Goal: Task Accomplishment & Management: Manage account settings

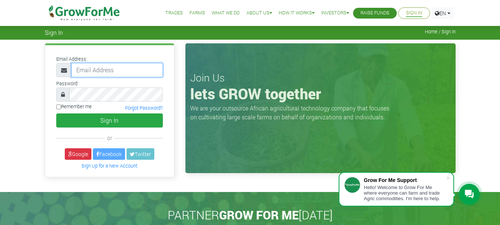
type input "rappiahagyei@gmail.com"
click at [58, 105] on input "Remember me" at bounding box center [58, 106] width 5 height 5
checkbox input "true"
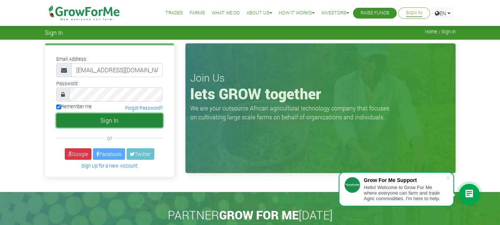
click at [105, 121] on button "Sign In" at bounding box center [109, 120] width 107 height 14
